Goal: Task Accomplishment & Management: Use online tool/utility

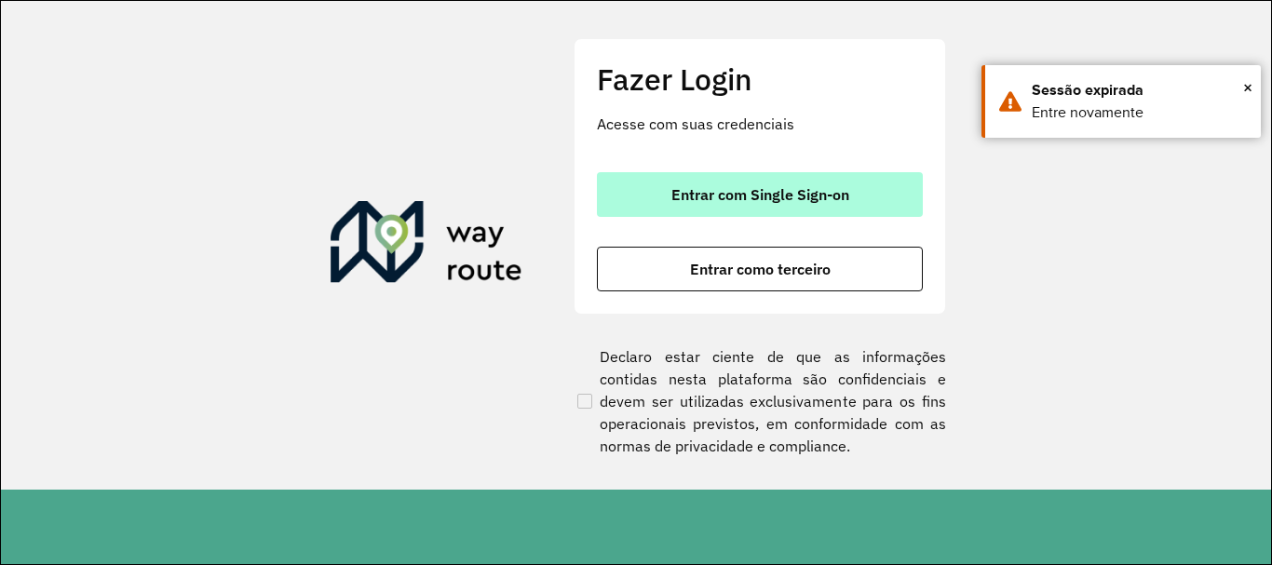
click at [778, 192] on span "Entrar com Single Sign-on" at bounding box center [760, 194] width 178 height 15
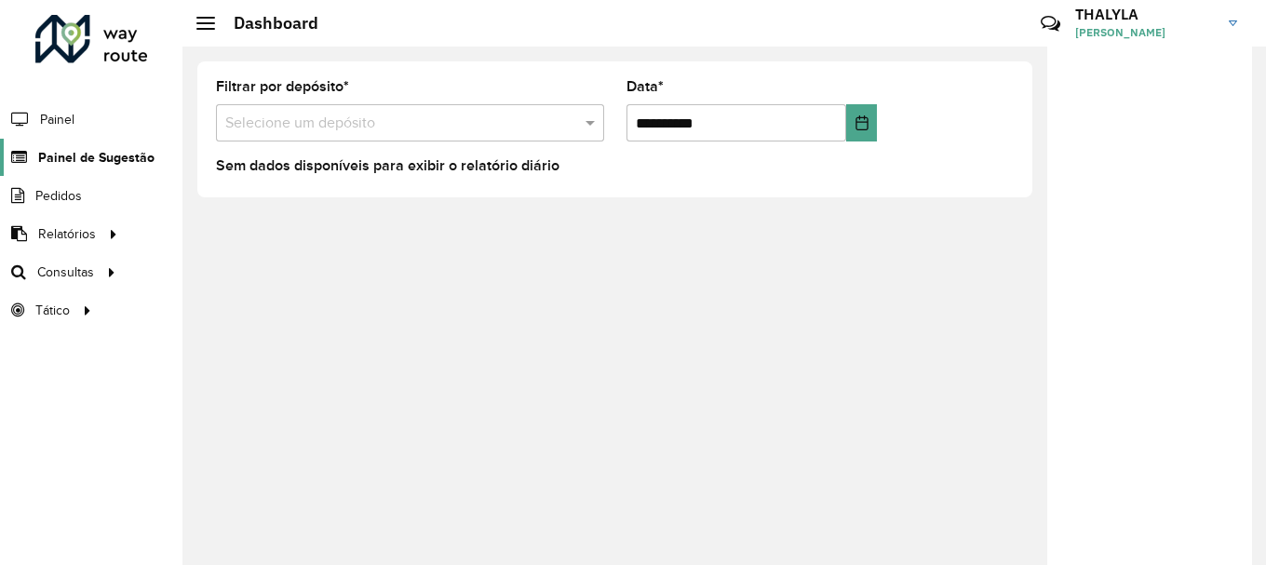
click at [112, 157] on span "Painel de Sugestão" at bounding box center [96, 158] width 116 height 20
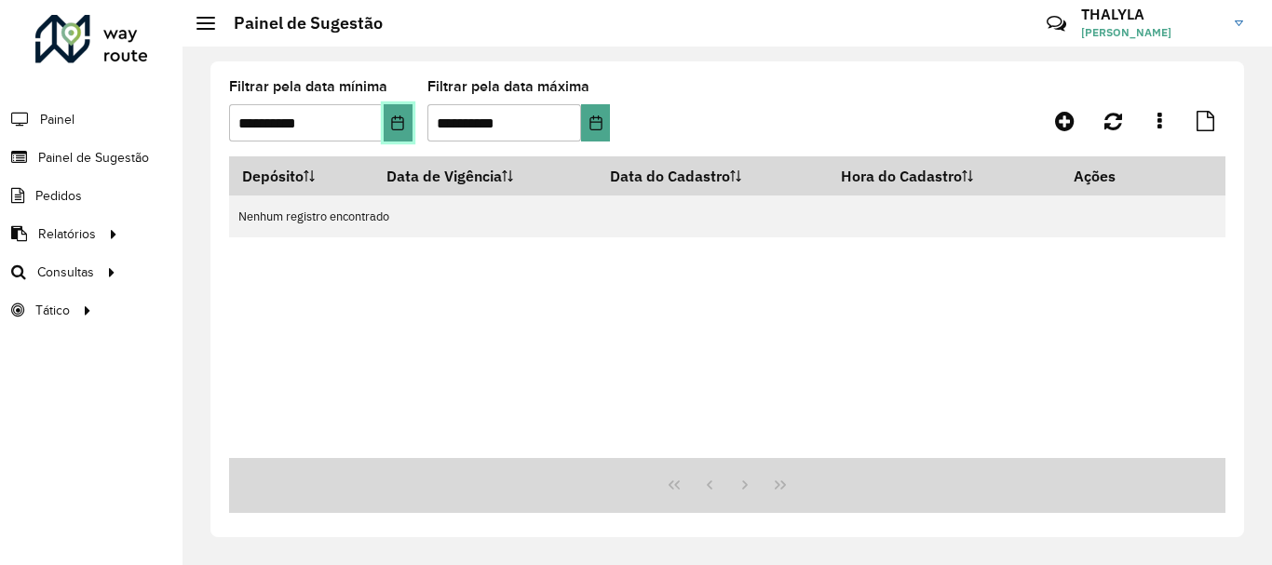
click at [399, 119] on icon "Choose Date" at bounding box center [397, 122] width 15 height 15
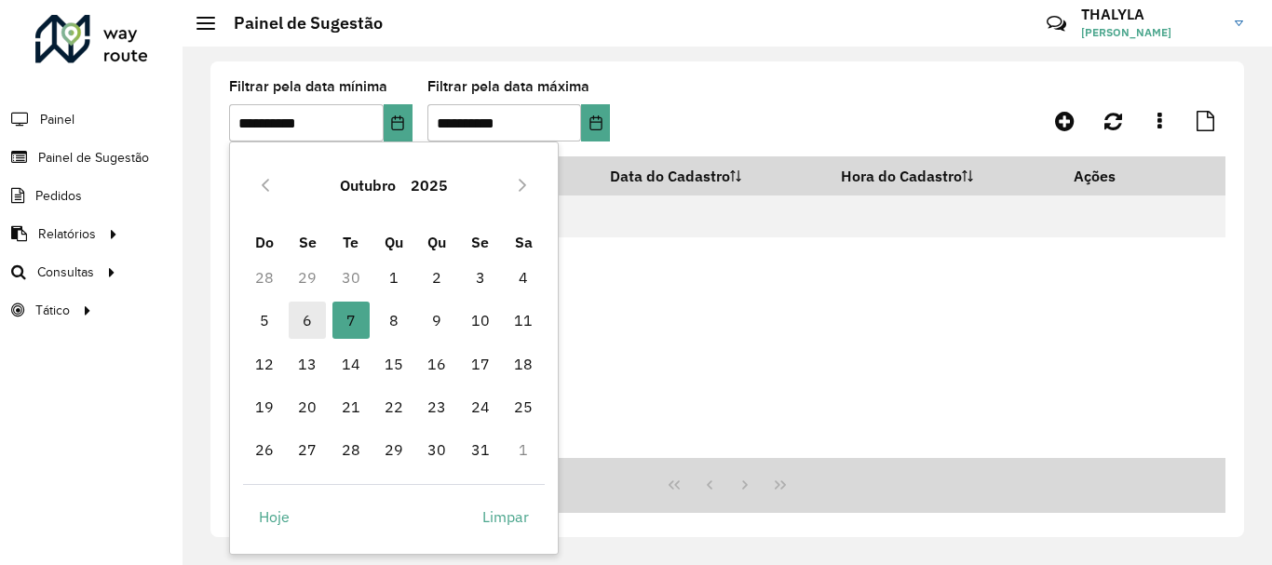
click at [303, 321] on span "6" at bounding box center [307, 320] width 37 height 37
type input "**********"
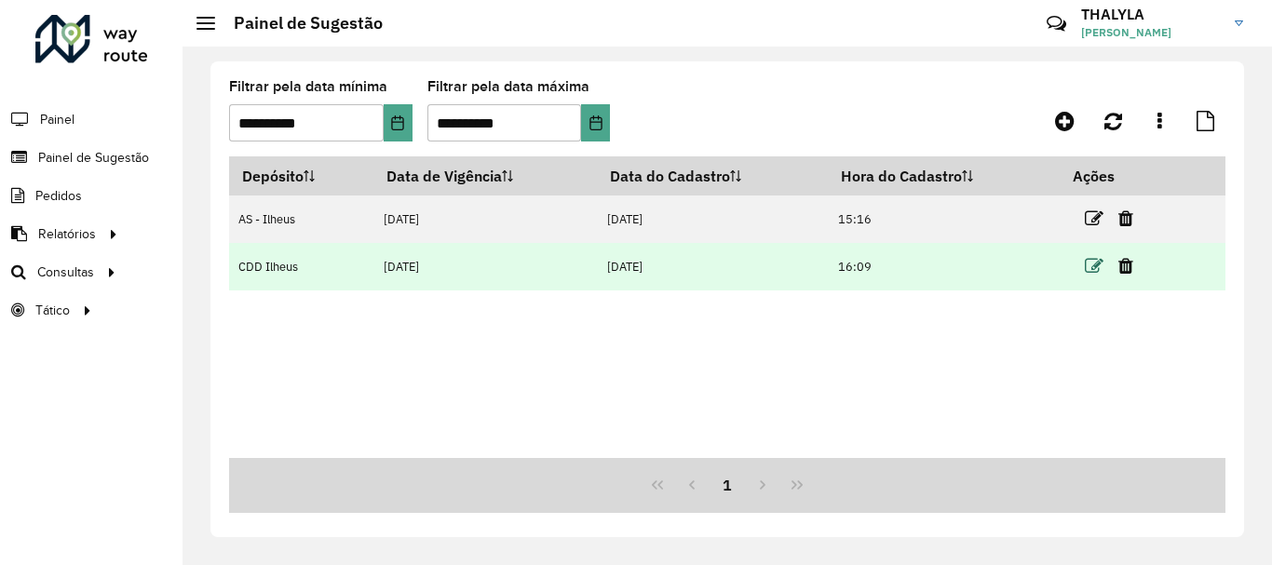
click at [1091, 261] on icon at bounding box center [1093, 266] width 19 height 19
